Goal: Task Accomplishment & Management: Use online tool/utility

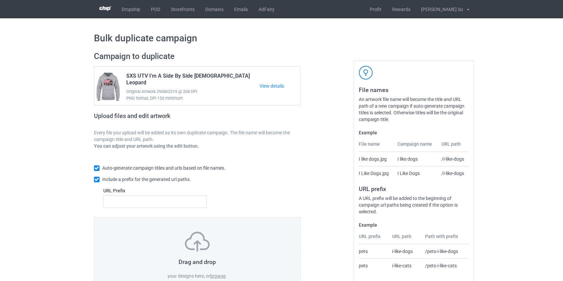
click at [216, 274] on label "browse" at bounding box center [217, 275] width 15 height 5
click at [0, 0] on input "browse" at bounding box center [0, 0] width 0 height 0
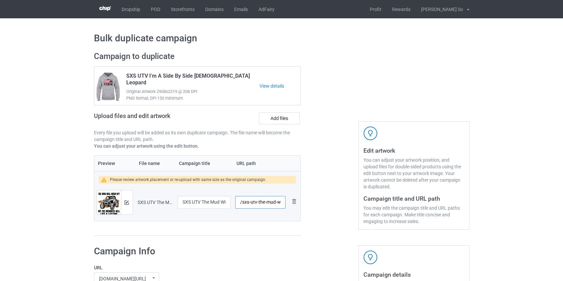
drag, startPoint x: 264, startPoint y: 203, endPoint x: 241, endPoint y: 209, distance: 23.3
click at [241, 208] on div "/sxs-utv-the-mud-will-wash-off-but-the-memories" at bounding box center [260, 202] width 50 height 13
drag, startPoint x: 259, startPoint y: 201, endPoint x: 579, endPoint y: 205, distance: 319.9
click at [563, 205] on html "Dropship POD Storefronts Domains Emails AdFairy Profit Rewards [PERSON_NAME] So…" at bounding box center [281, 140] width 563 height 281
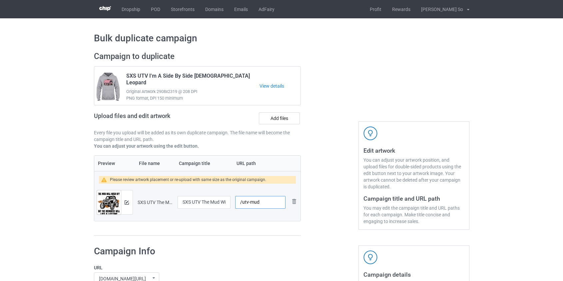
scroll to position [0, 0]
type input "/utv-mud"
click at [123, 200] on div at bounding box center [127, 202] width 12 height 24
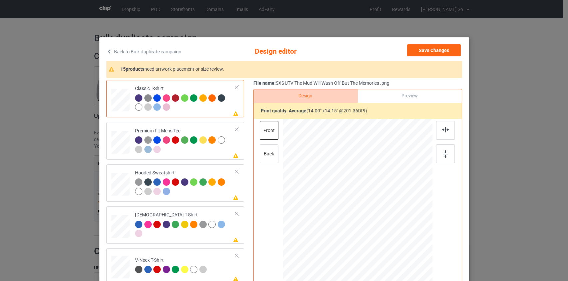
click at [130, 50] on link "Back to Bulk duplicate campaign" at bounding box center [143, 51] width 75 height 15
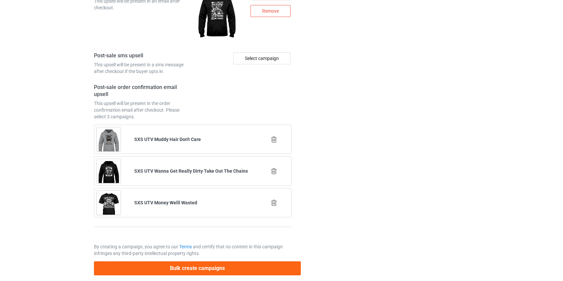
scroll to position [933, 0]
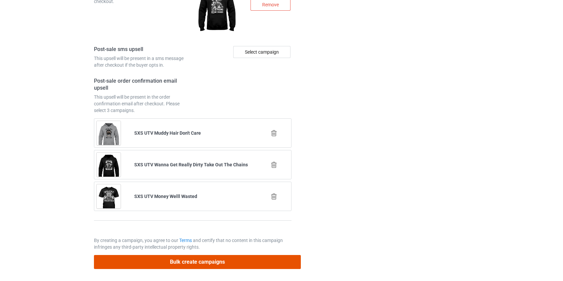
click at [177, 258] on button "Bulk create campaigns" at bounding box center [197, 262] width 207 height 14
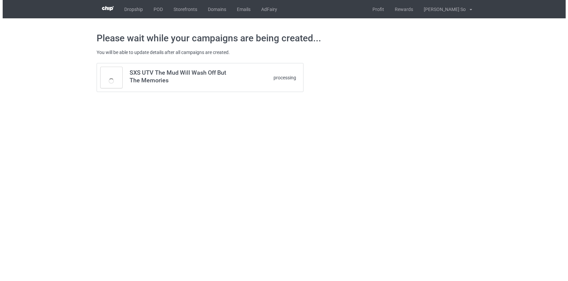
scroll to position [0, 0]
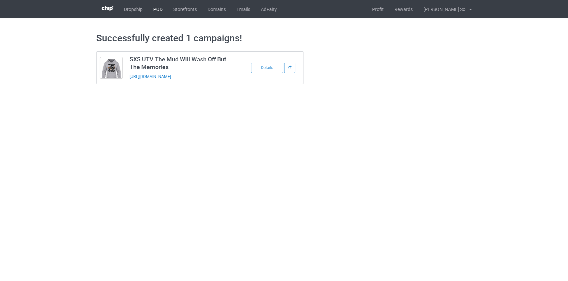
click at [159, 11] on link "POD" at bounding box center [158, 9] width 20 height 18
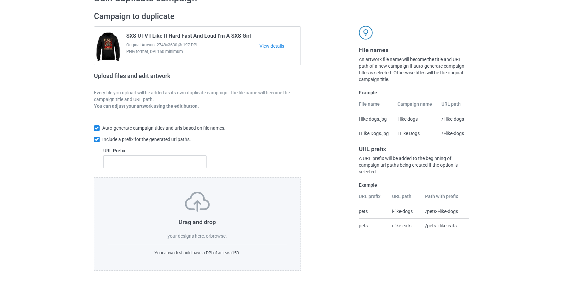
scroll to position [43, 0]
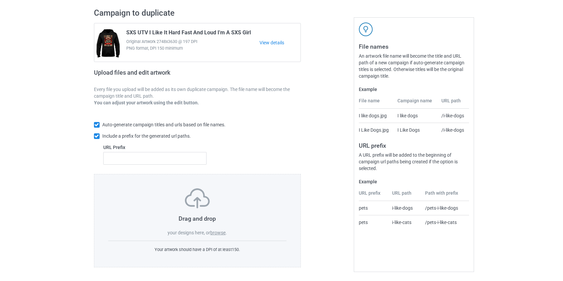
click at [219, 232] on label "browse" at bounding box center [217, 232] width 15 height 5
click at [0, 0] on input "browse" at bounding box center [0, 0] width 0 height 0
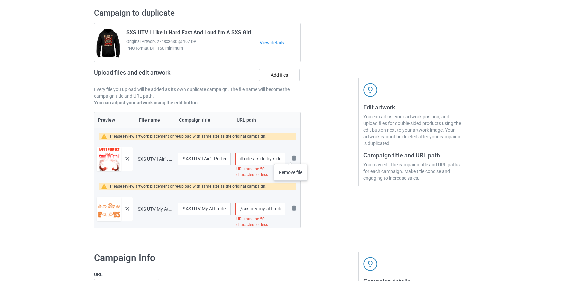
scroll to position [0, 146]
drag, startPoint x: 250, startPoint y: 158, endPoint x: 264, endPoint y: 161, distance: 14.5
click at [264, 161] on input "/sxs-utv-i-ain-t-perfect-but-i-can-still-ride-a-side-by-side-for-an-old-man-tha…" at bounding box center [260, 158] width 50 height 13
type input "/utvenough"
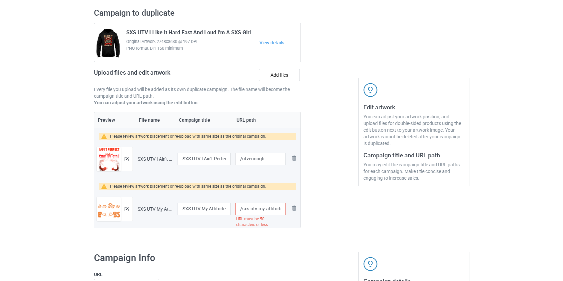
drag, startPoint x: 241, startPoint y: 208, endPoint x: 263, endPoint y: 208, distance: 22.0
click at [263, 208] on input "/sxs-utv-my-attitude-is-as-big-as-my-bbs-you-ve-been-warned" at bounding box center [260, 208] width 50 height 13
drag, startPoint x: 266, startPoint y: 206, endPoint x: 579, endPoint y: 272, distance: 319.5
click at [563, 237] on html "Dropship POD Storefronts Domains Emails AdFairy Profit Rewards Hoang Dinh So Se…" at bounding box center [281, 97] width 563 height 281
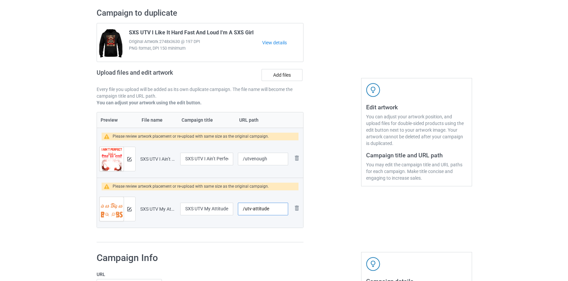
scroll to position [0, 0]
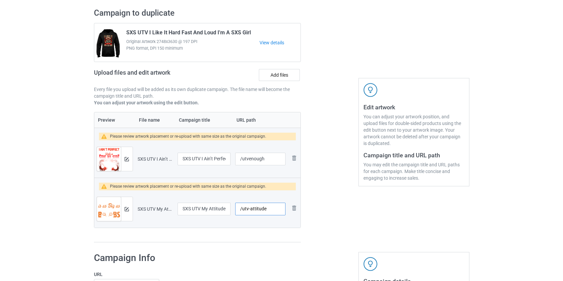
type input "/utv-attitude"
click at [130, 159] on div at bounding box center [127, 159] width 12 height 24
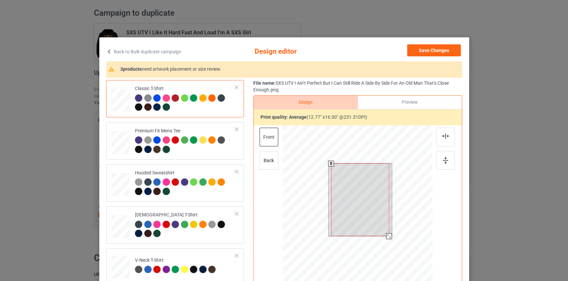
click at [390, 250] on div at bounding box center [357, 219] width 150 height 189
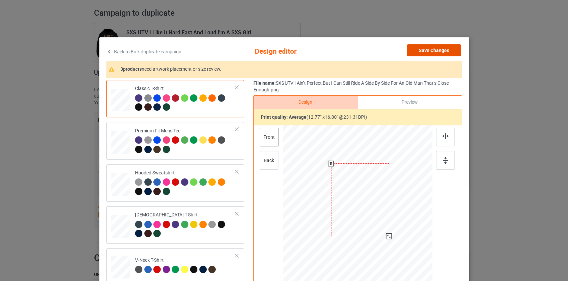
click at [426, 48] on button "Save Changes" at bounding box center [434, 50] width 54 height 12
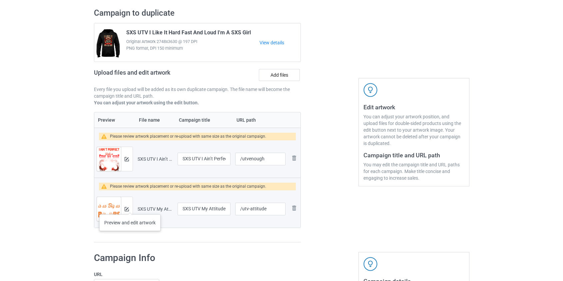
click at [130, 207] on div at bounding box center [127, 209] width 12 height 24
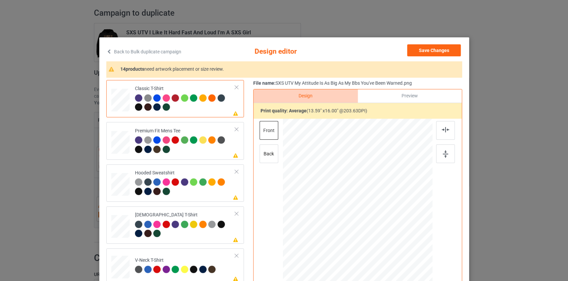
click at [143, 51] on link "Back to Bulk duplicate campaign" at bounding box center [143, 51] width 75 height 15
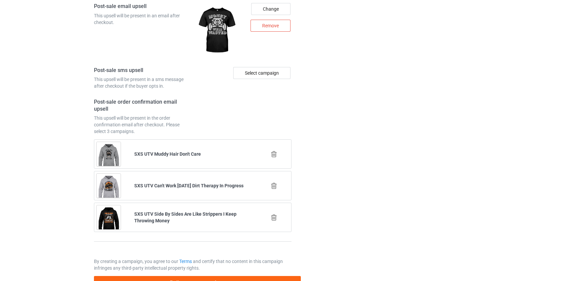
scroll to position [983, 0]
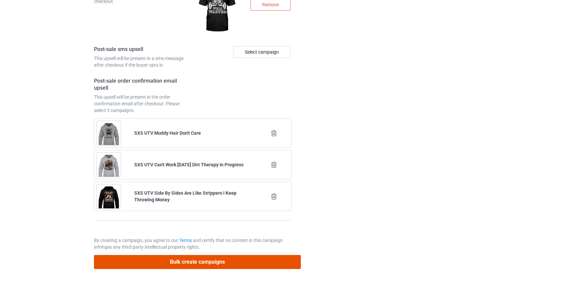
click at [179, 257] on button "Bulk create campaigns" at bounding box center [197, 262] width 207 height 14
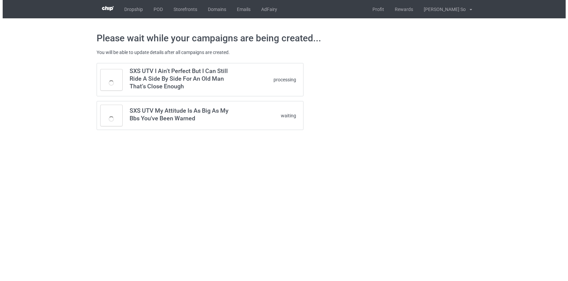
scroll to position [0, 0]
